Goal: Information Seeking & Learning: Learn about a topic

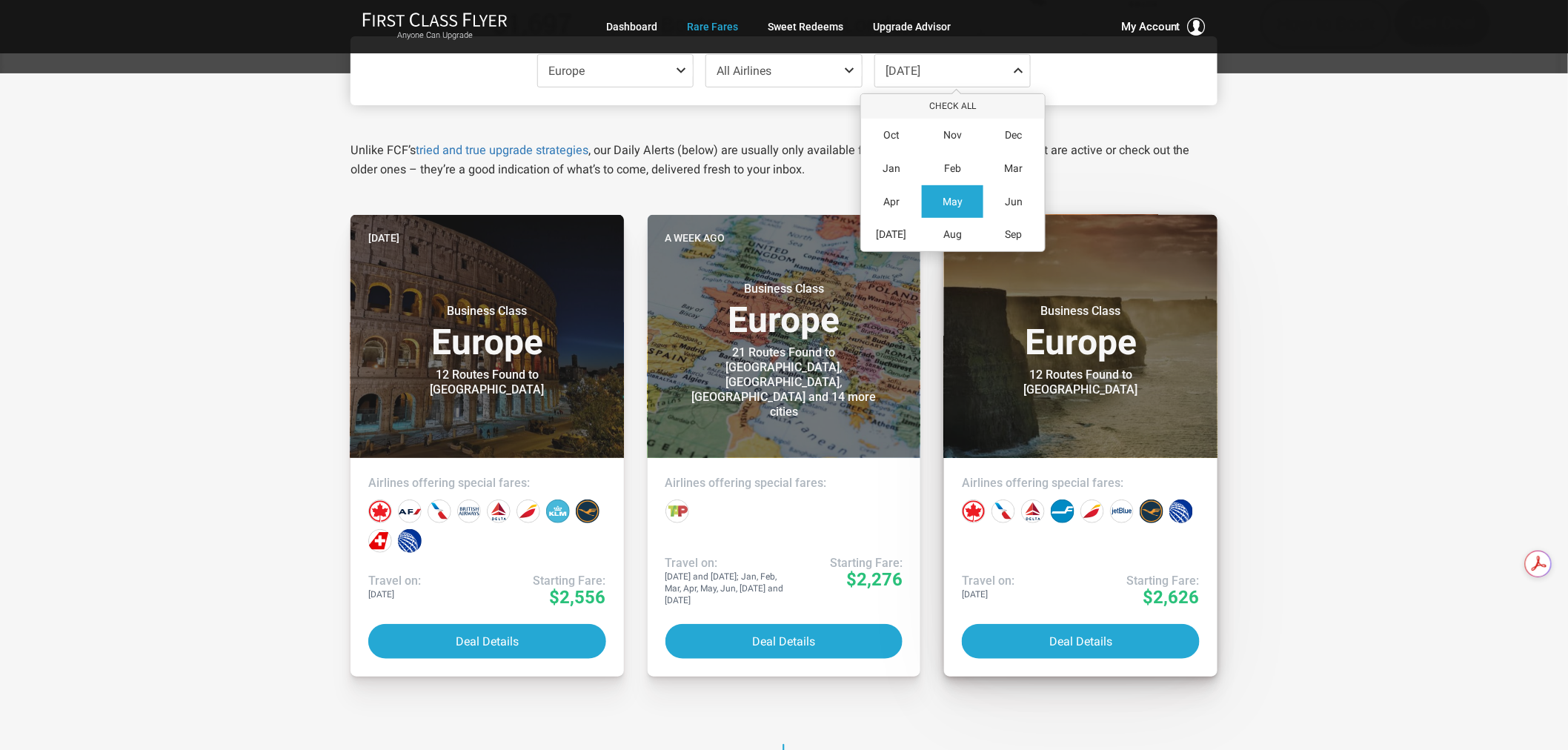
scroll to position [164, 0]
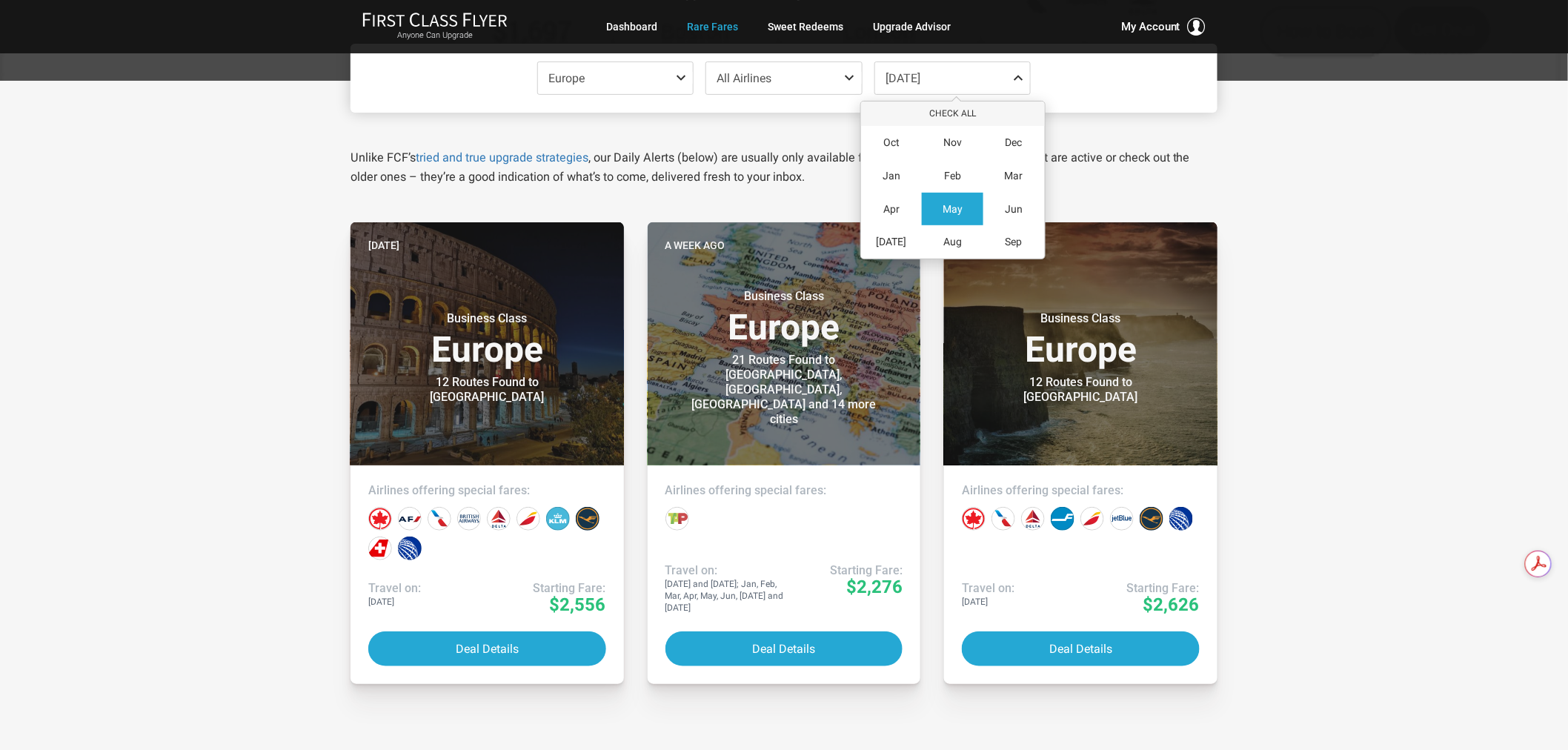
click at [1417, 270] on div "Europe Check All Africa only Asia only Caribbean only Europe only Hawaii only I…" at bounding box center [784, 563] width 1568 height 965
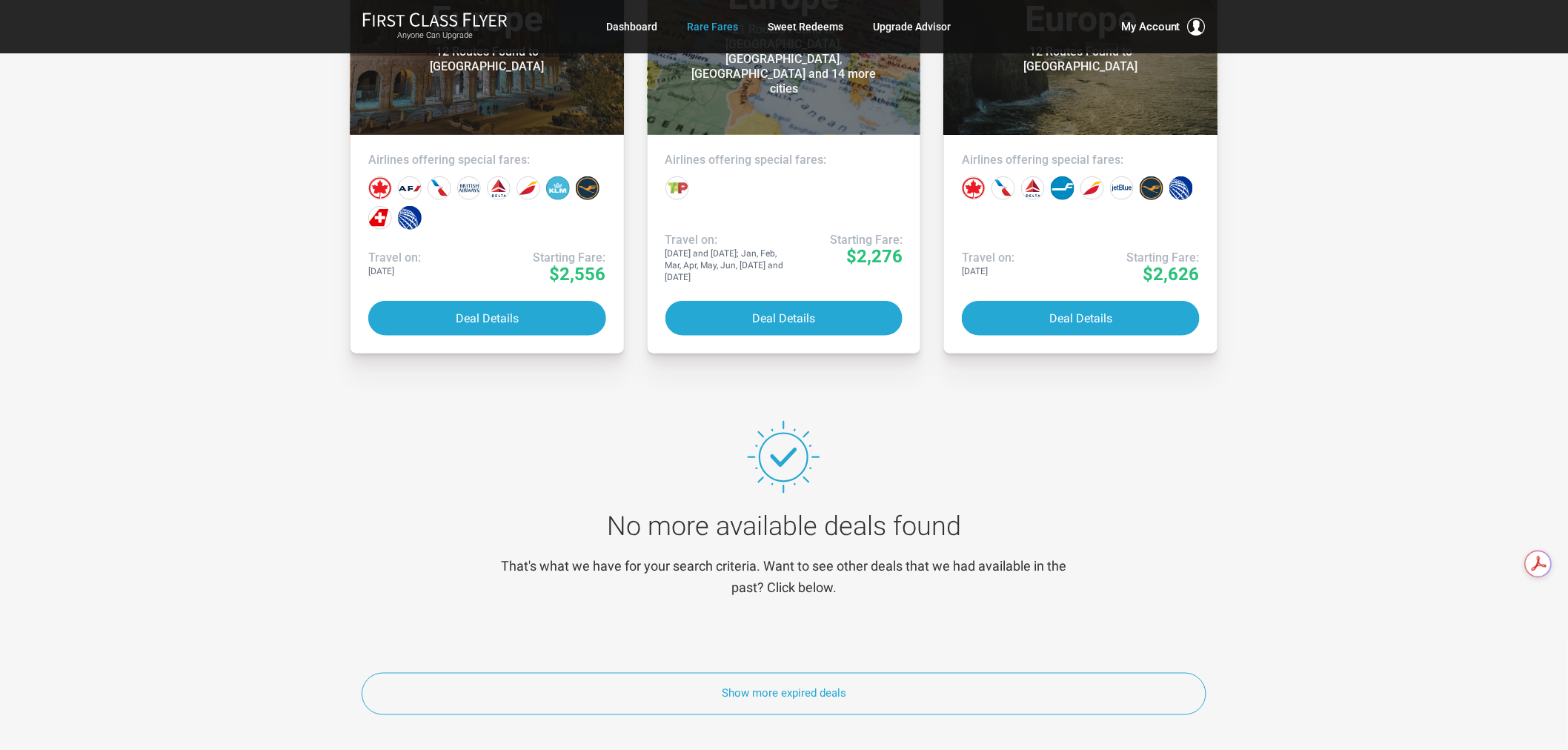
scroll to position [494, 0]
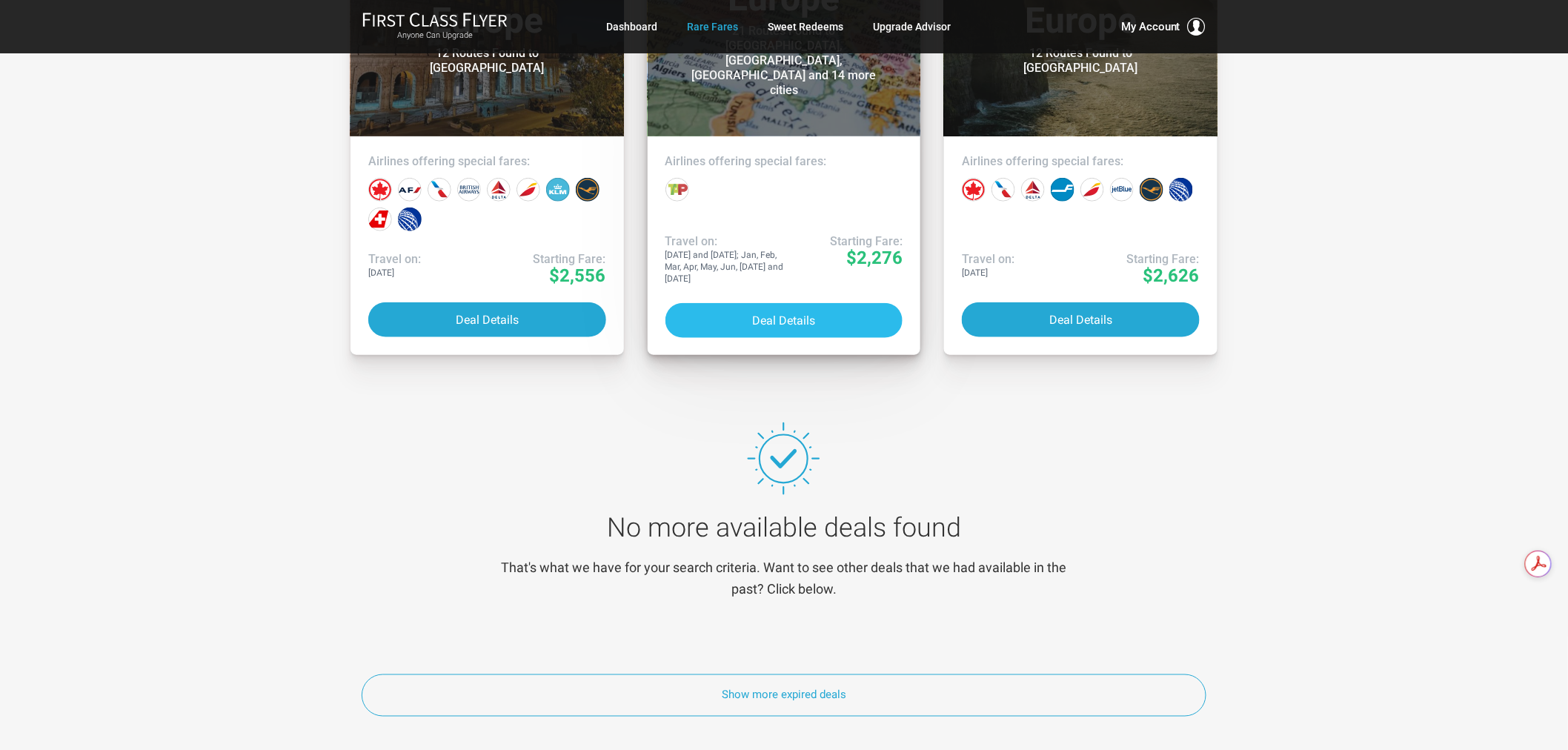
click at [788, 328] on button "Deal Details" at bounding box center [784, 320] width 237 height 35
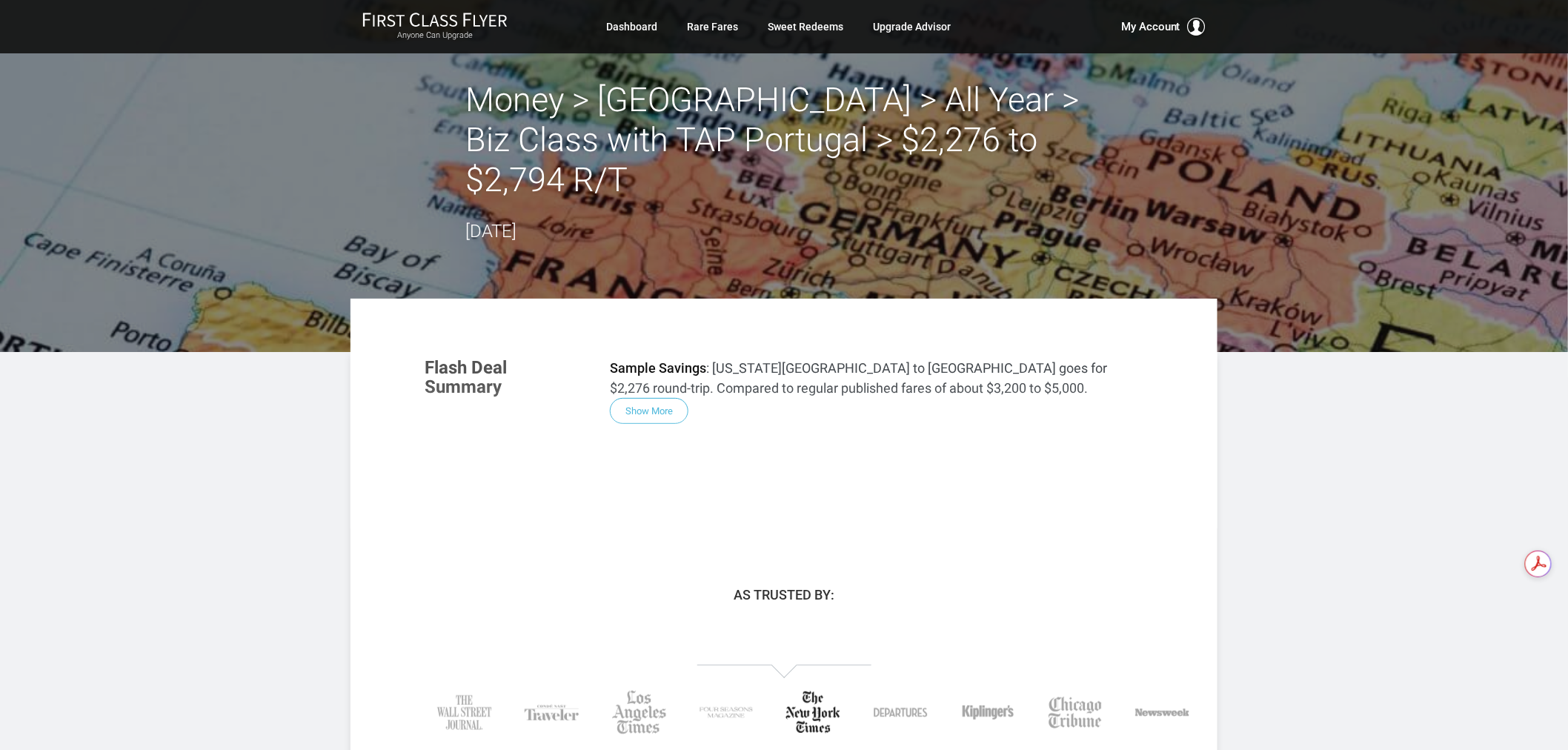
click at [677, 375] on div "Flash Deal Summary Sample Savings : [US_STATE][GEOGRAPHIC_DATA] to [GEOGRAPHIC_…" at bounding box center [784, 436] width 748 height 185
click at [712, 24] on link "Rare Fares" at bounding box center [712, 26] width 51 height 27
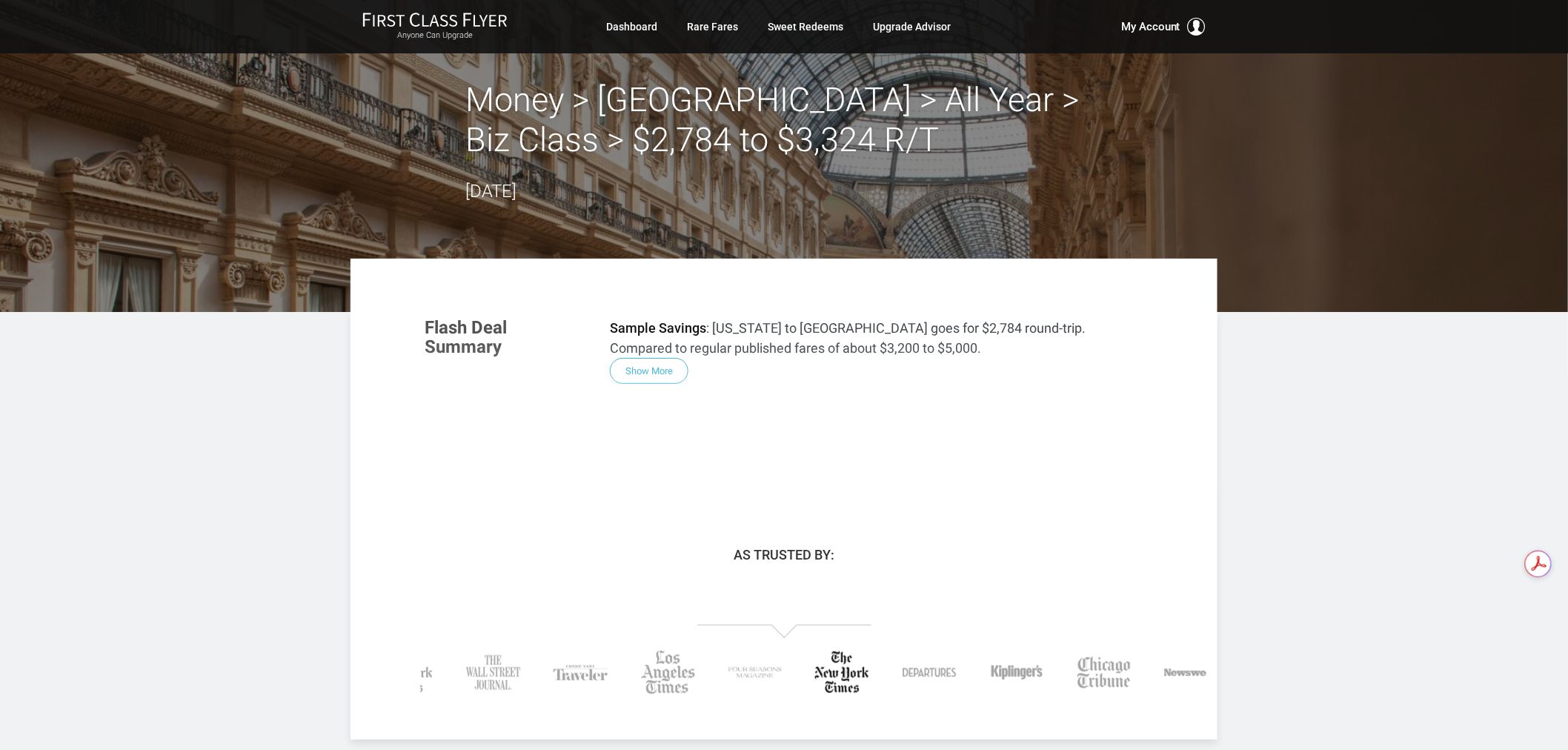
click at [638, 373] on div "Flash Deal Summary Sample Savings : New York to Milan goes for $2,784 round-tri…" at bounding box center [784, 396] width 748 height 185
click at [672, 373] on div "Flash Deal Summary Sample Savings : New York to Milan goes for $2,784 round-tri…" at bounding box center [784, 396] width 748 height 185
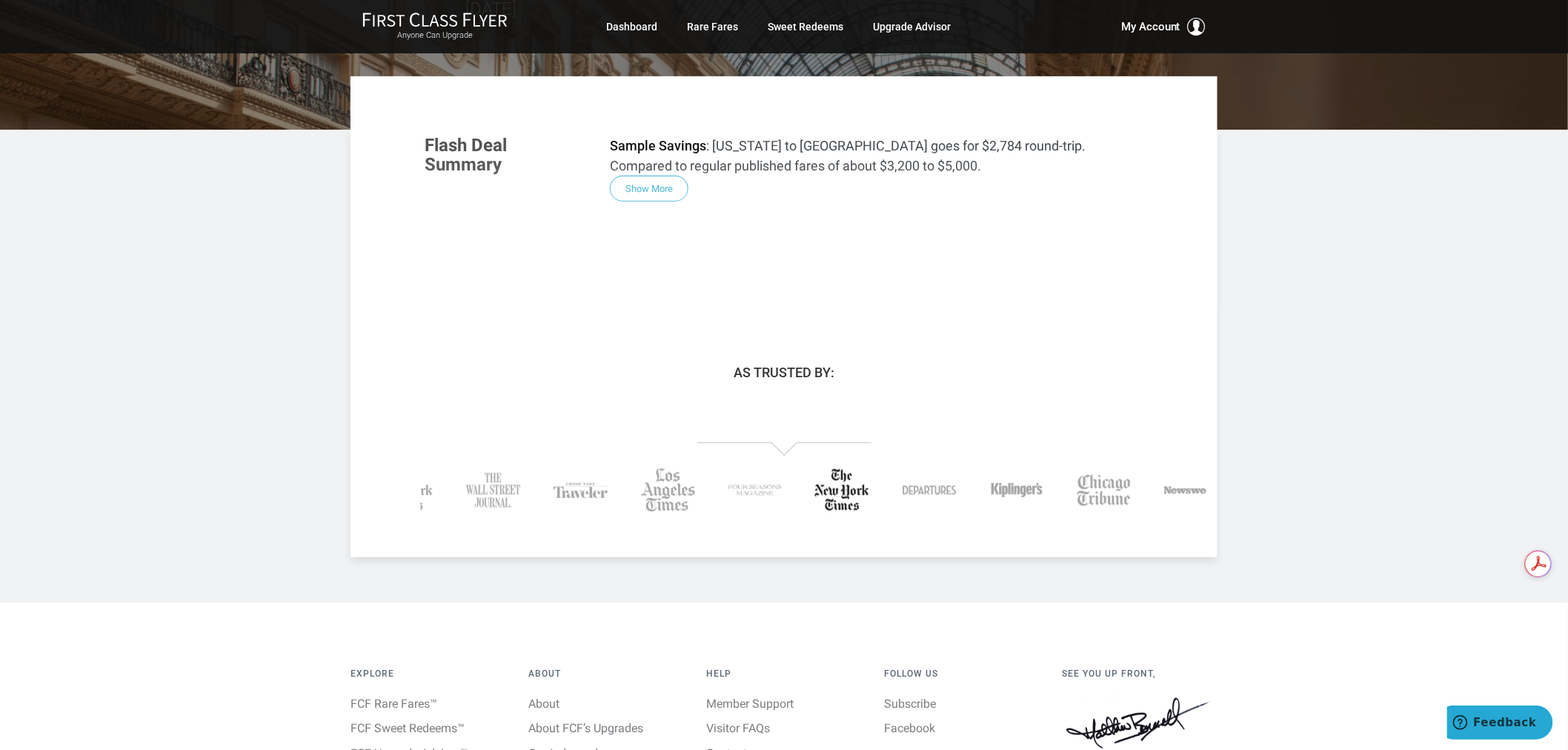
scroll to position [246, 0]
